Goal: Task Accomplishment & Management: Manage account settings

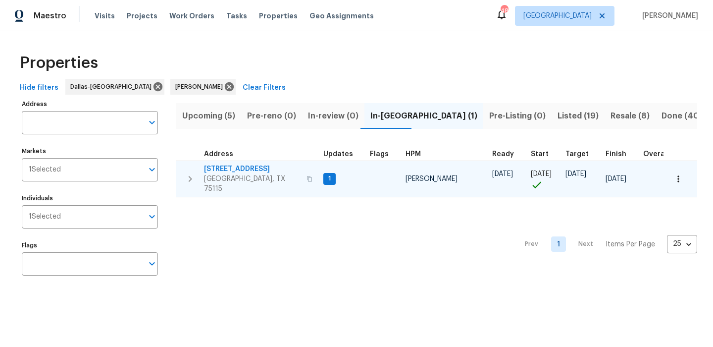
click at [254, 169] on span "[STREET_ADDRESS]" at bounding box center [252, 169] width 97 height 10
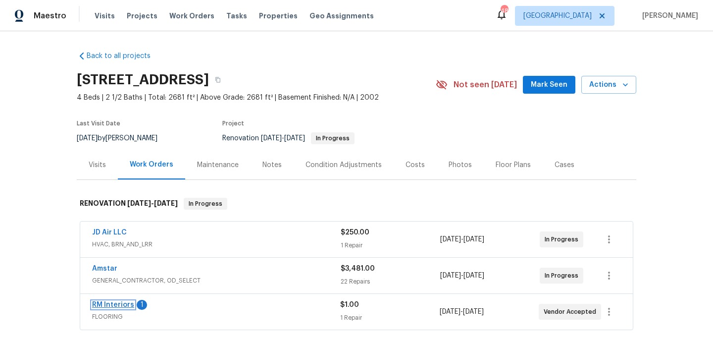
click at [111, 305] on link "RM Interiors" at bounding box center [113, 304] width 42 height 7
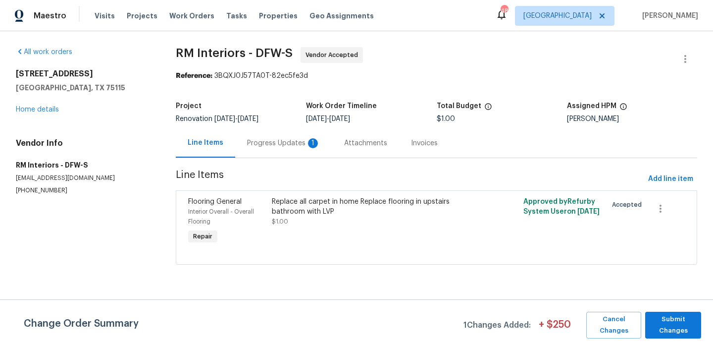
click at [274, 141] on div "Progress Updates 1" at bounding box center [283, 143] width 73 height 10
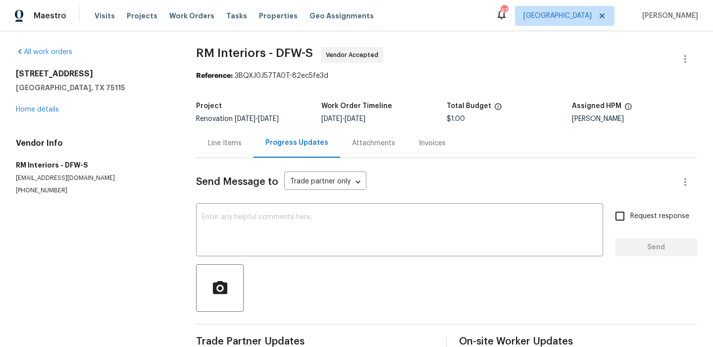
click at [48, 114] on div "1621 Cattail Creek Dr Desoto, TX 75115 Home details" at bounding box center [94, 92] width 156 height 46
click at [56, 109] on link "Home details" at bounding box center [37, 109] width 43 height 7
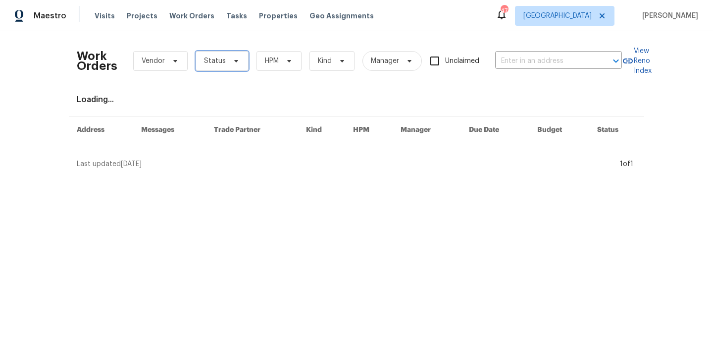
click at [230, 68] on span "Status" at bounding box center [222, 61] width 53 height 20
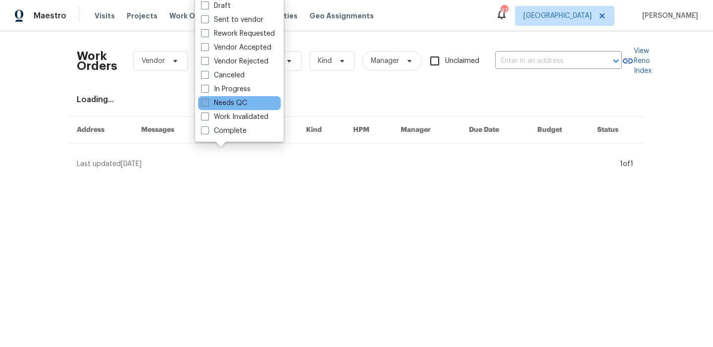
click at [235, 101] on label "Needs QC" at bounding box center [224, 103] width 46 height 10
click at [207, 101] on input "Needs QC" at bounding box center [204, 101] width 6 height 6
checkbox input "true"
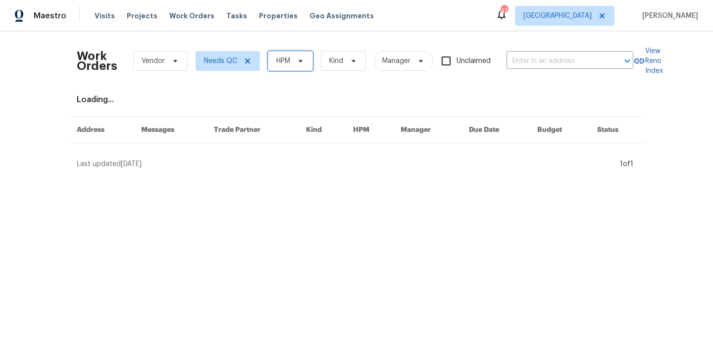
click at [298, 51] on span "HPM" at bounding box center [290, 61] width 45 height 20
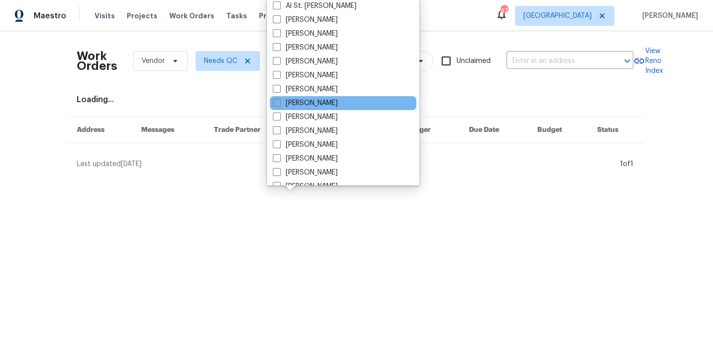
scroll to position [94, 0]
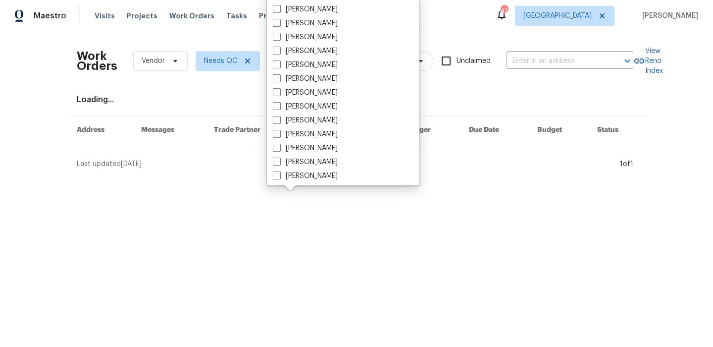
click at [338, 120] on label "[PERSON_NAME]" at bounding box center [305, 120] width 65 height 10
click at [279, 120] on input "[PERSON_NAME]" at bounding box center [276, 118] width 6 height 6
checkbox input "true"
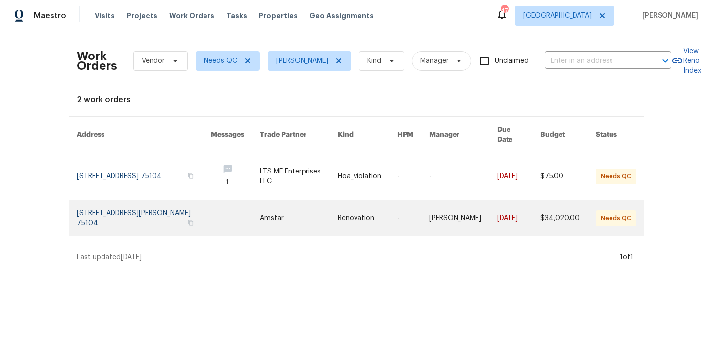
click at [216, 205] on link at bounding box center [235, 218] width 49 height 36
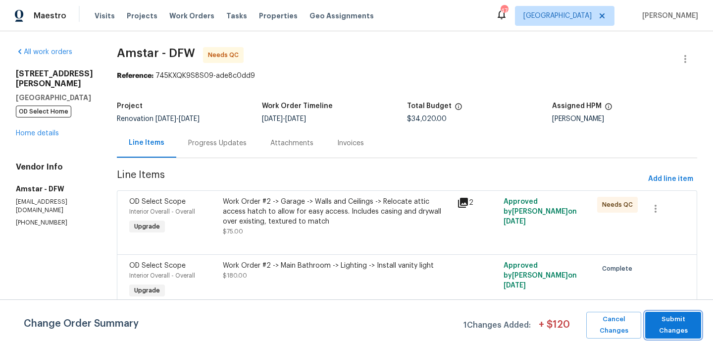
click at [671, 334] on span "Submit Changes" at bounding box center [673, 324] width 46 height 23
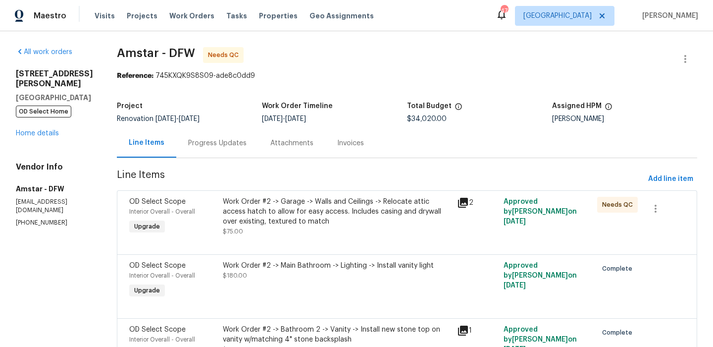
click at [257, 221] on div "Work Order #2 -> Garage -> Walls and Ceilings -> Relocate attic access hatch to…" at bounding box center [337, 212] width 228 height 30
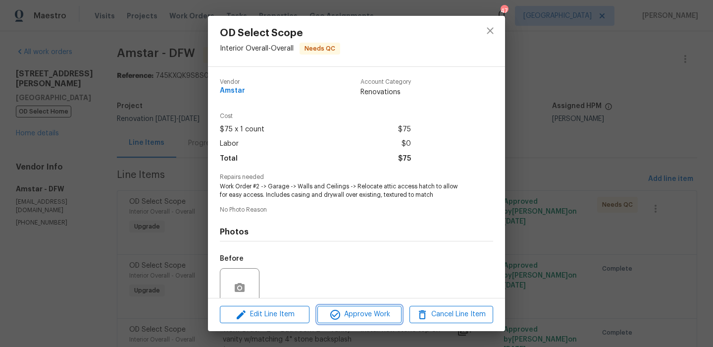
click at [355, 311] on span "Approve Work" at bounding box center [359, 314] width 78 height 12
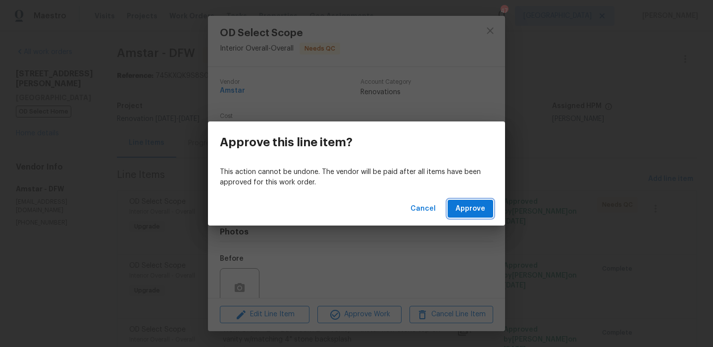
click at [466, 214] on span "Approve" at bounding box center [470, 208] width 30 height 12
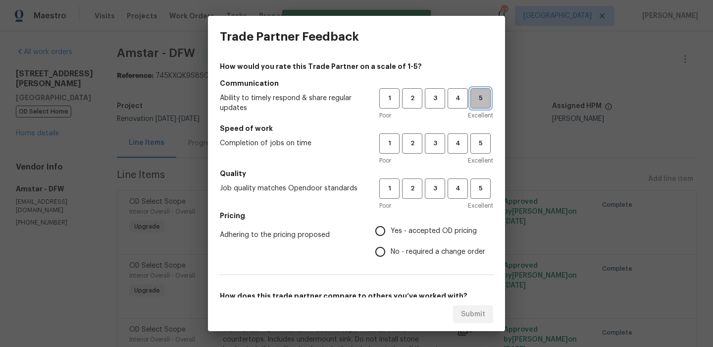
click at [476, 103] on span "5" at bounding box center [480, 98] width 18 height 11
click at [477, 142] on span "5" at bounding box center [480, 143] width 18 height 11
click at [482, 195] on button "5" at bounding box center [480, 188] width 20 height 20
click at [437, 228] on span "Yes - accepted OD pricing" at bounding box center [434, 231] width 86 height 10
click at [391, 228] on input "Yes - accepted OD pricing" at bounding box center [380, 230] width 21 height 21
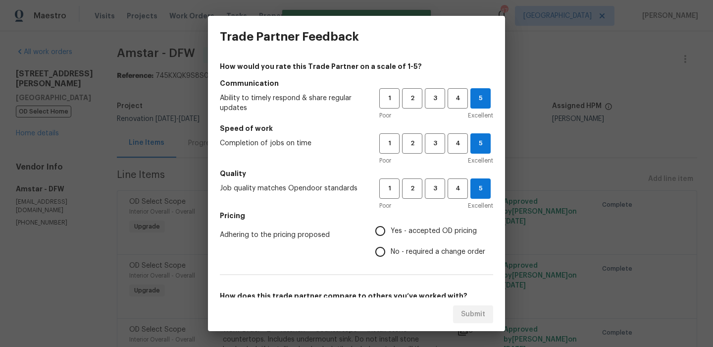
radio input "true"
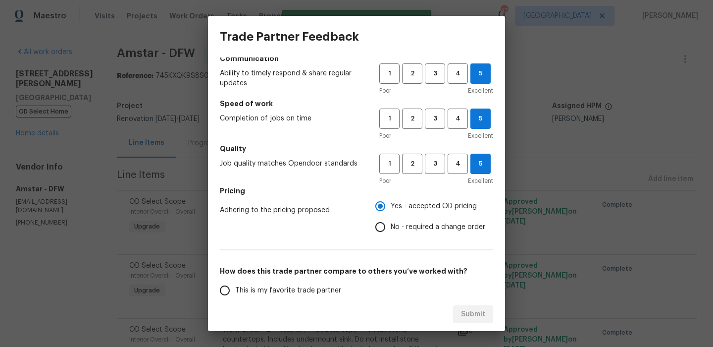
scroll to position [41, 0]
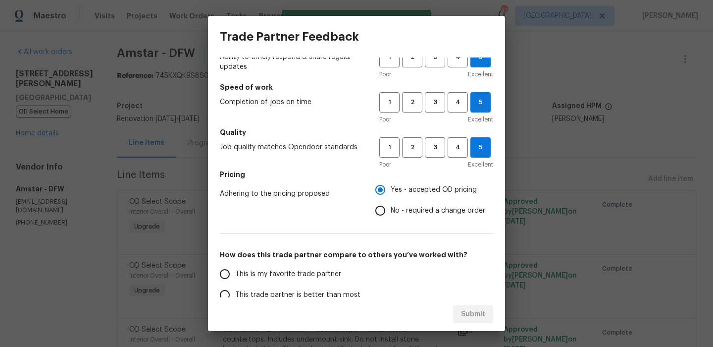
click at [319, 273] on span "This is my favorite trade partner" at bounding box center [288, 274] width 106 height 10
click at [235, 273] on input "This is my favorite trade partner" at bounding box center [224, 273] width 21 height 21
click at [463, 310] on span "Submit" at bounding box center [473, 314] width 24 height 12
radio input "true"
radio input "false"
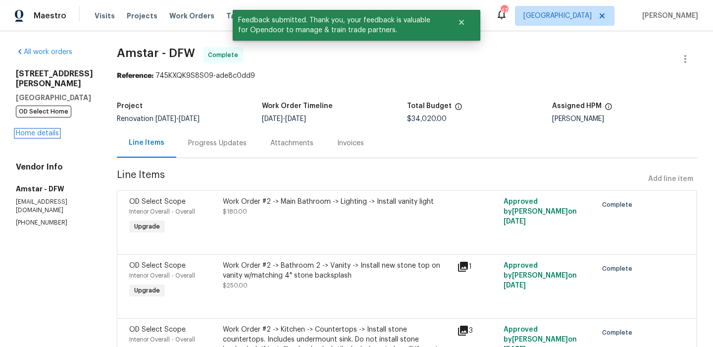
click at [45, 127] on div "1102 Cain Ct Cedar Hill, TX 75104 OD Select Home Home details" at bounding box center [54, 103] width 77 height 69
click at [28, 119] on div "1102 Cain Ct Cedar Hill, TX 75104 OD Select Home Home details" at bounding box center [54, 103] width 77 height 69
click at [28, 130] on link "Home details" at bounding box center [37, 133] width 43 height 7
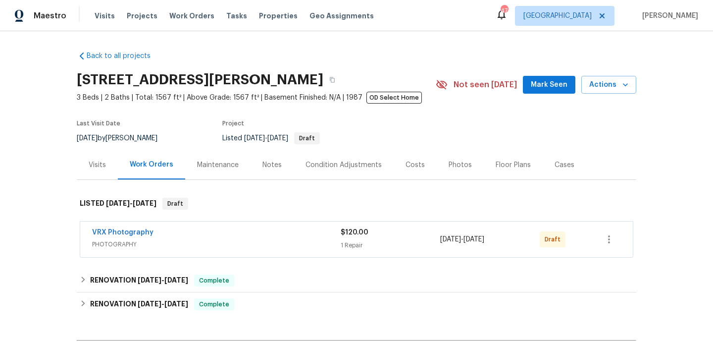
scroll to position [6, 0]
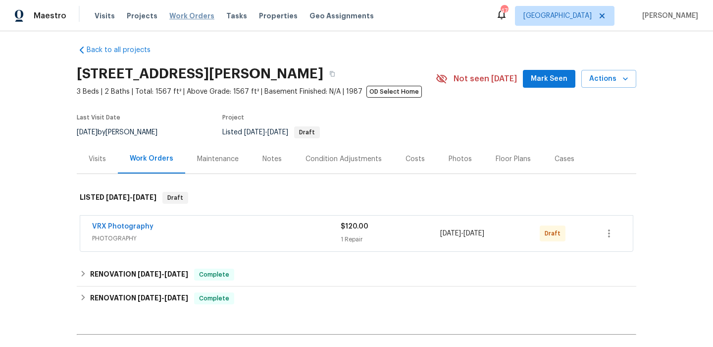
click at [192, 10] on div "Visits Projects Work Orders Tasks Properties Geo Assignments" at bounding box center [240, 16] width 291 height 20
click at [190, 15] on span "Work Orders" at bounding box center [191, 16] width 45 height 10
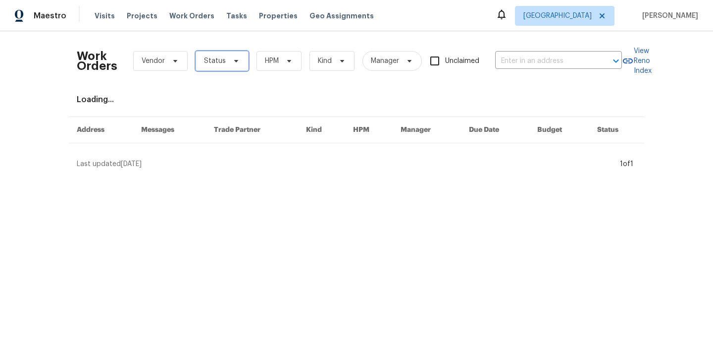
click at [222, 58] on span "Status" at bounding box center [215, 61] width 22 height 10
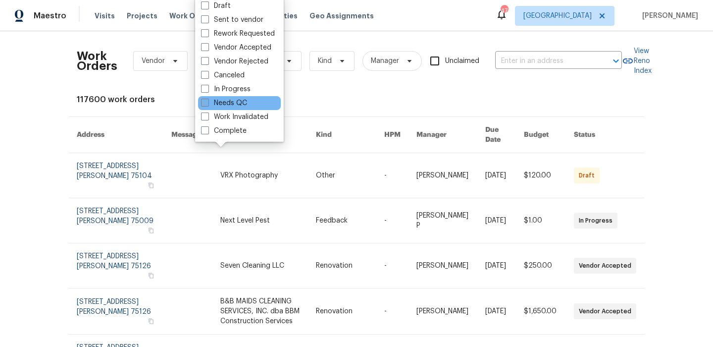
click at [228, 103] on label "Needs QC" at bounding box center [224, 103] width 46 height 10
click at [207, 103] on input "Needs QC" at bounding box center [204, 101] width 6 height 6
checkbox input "true"
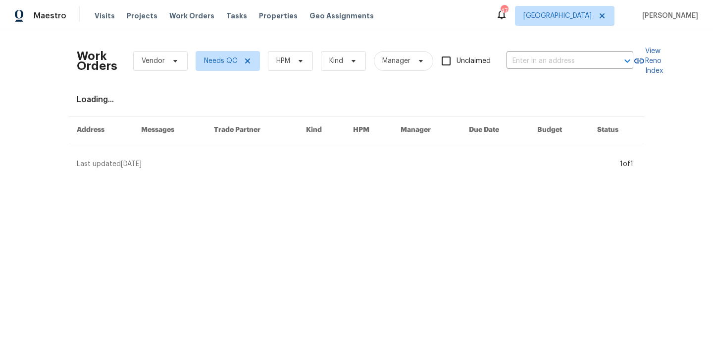
click at [295, 43] on div "Work Orders Vendor Needs QC HPM Kind Manager Unclaimed ​" at bounding box center [355, 61] width 556 height 44
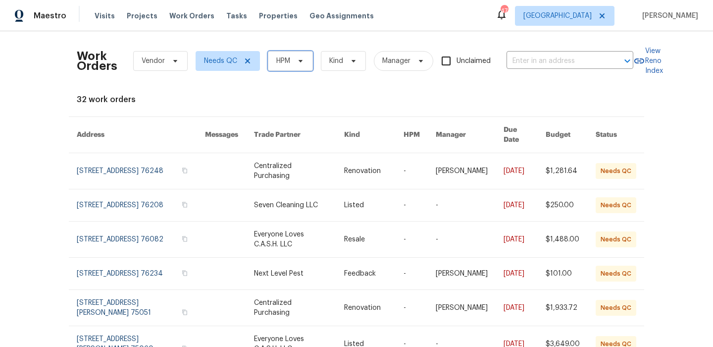
click at [290, 60] on span "HPM" at bounding box center [290, 61] width 45 height 20
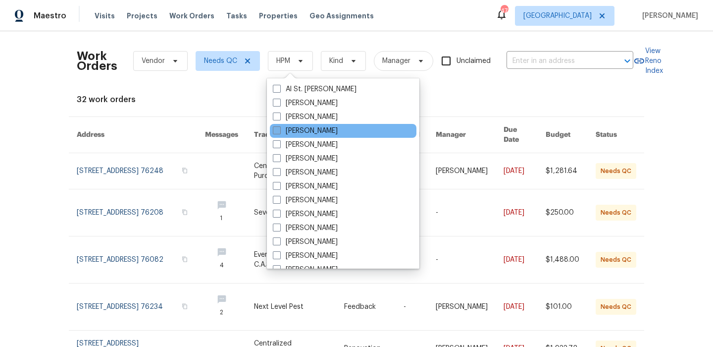
scroll to position [48, 0]
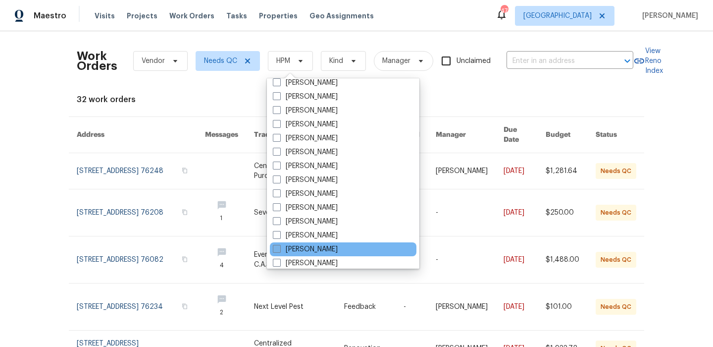
click at [330, 248] on label "[PERSON_NAME]" at bounding box center [305, 249] width 65 height 10
click at [279, 248] on input "[PERSON_NAME]" at bounding box center [276, 247] width 6 height 6
checkbox input "true"
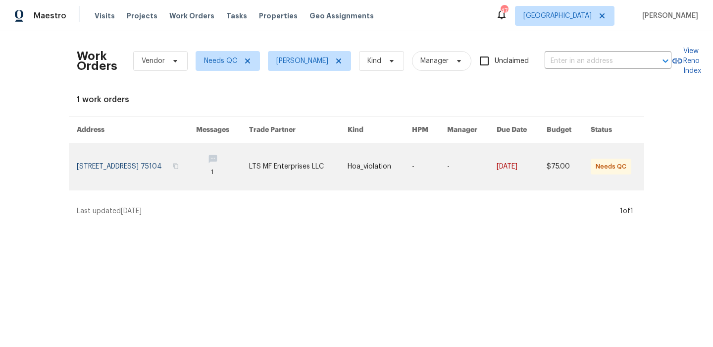
click at [150, 167] on link at bounding box center [136, 166] width 119 height 47
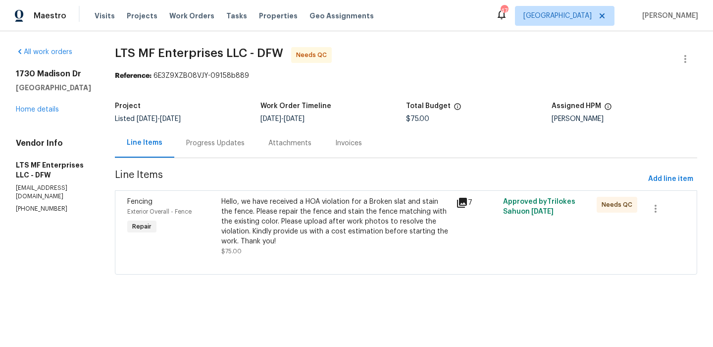
click at [461, 207] on icon at bounding box center [462, 203] width 10 height 10
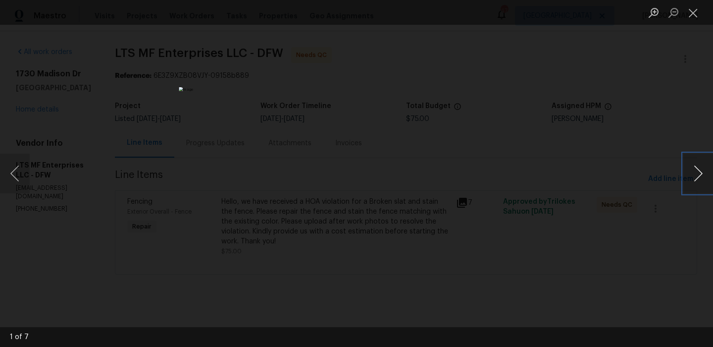
click at [697, 179] on button "Next image" at bounding box center [698, 173] width 30 height 40
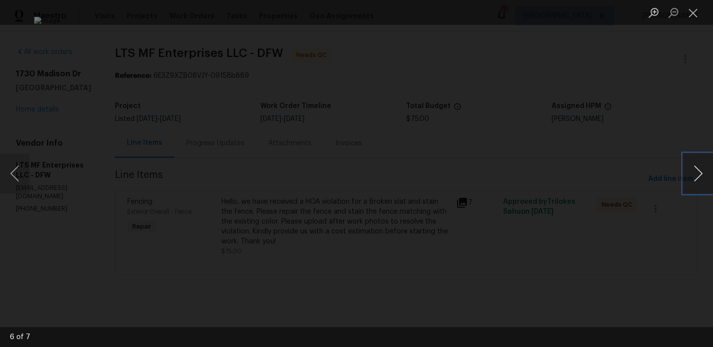
click at [697, 179] on button "Next image" at bounding box center [698, 173] width 30 height 40
click at [697, 178] on button "Next image" at bounding box center [698, 173] width 30 height 40
click at [689, 14] on button "Close lightbox" at bounding box center [693, 12] width 20 height 17
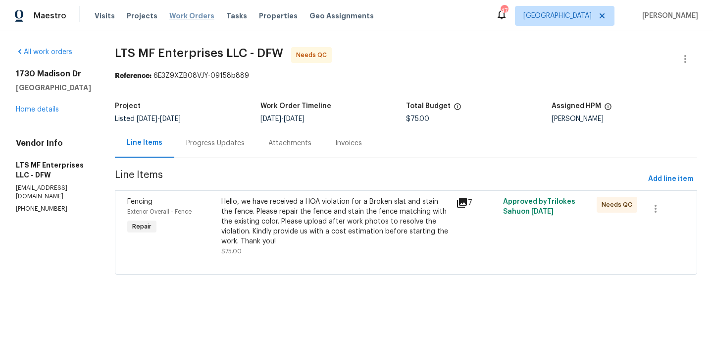
click at [177, 11] on span "Work Orders" at bounding box center [191, 16] width 45 height 10
